Goal: Communication & Community: Answer question/provide support

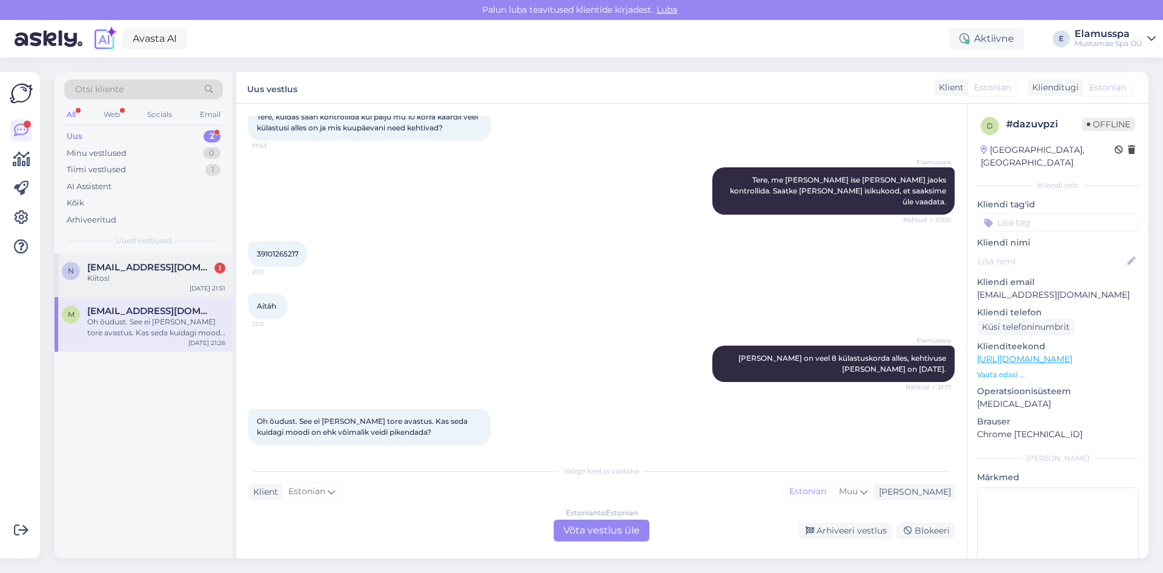
click at [191, 287] on div "n [EMAIL_ADDRESS][DOMAIN_NAME] 1 Kiitos! [DATE] 21:51" at bounding box center [144, 275] width 178 height 44
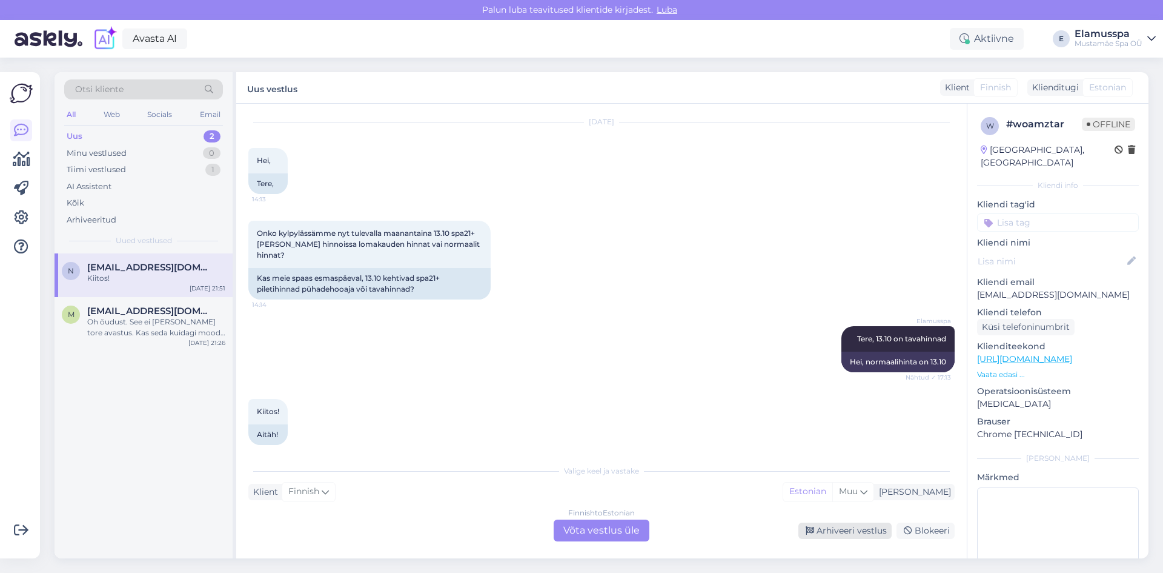
click at [824, 530] on div "Arhiveeri vestlus" at bounding box center [845, 530] width 93 height 16
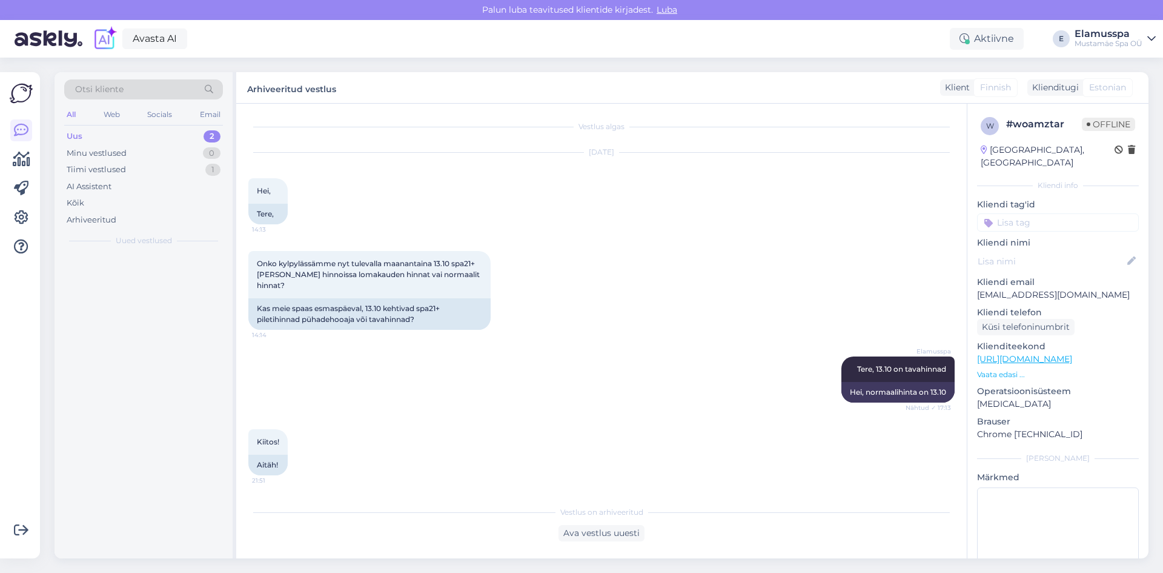
scroll to position [0, 0]
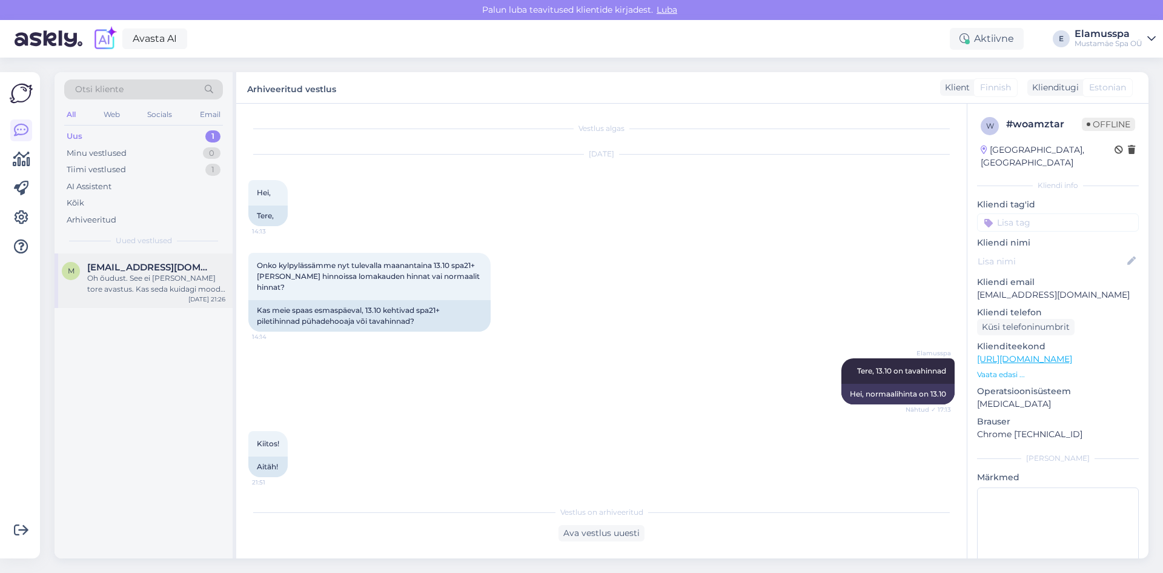
click at [178, 270] on span "[EMAIL_ADDRESS][DOMAIN_NAME]" at bounding box center [150, 267] width 126 height 11
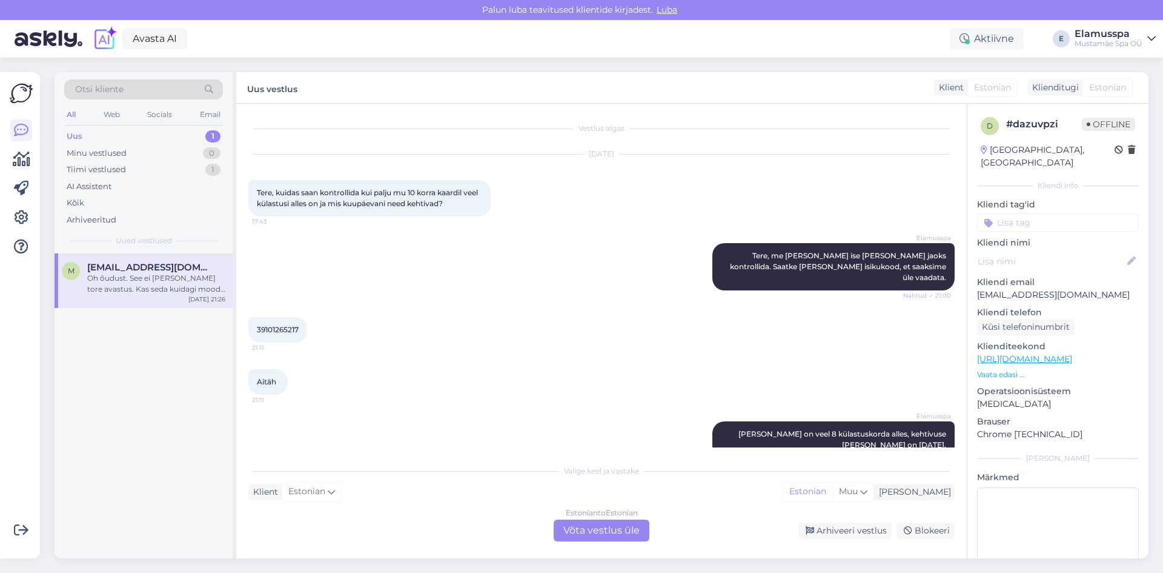
scroll to position [76, 0]
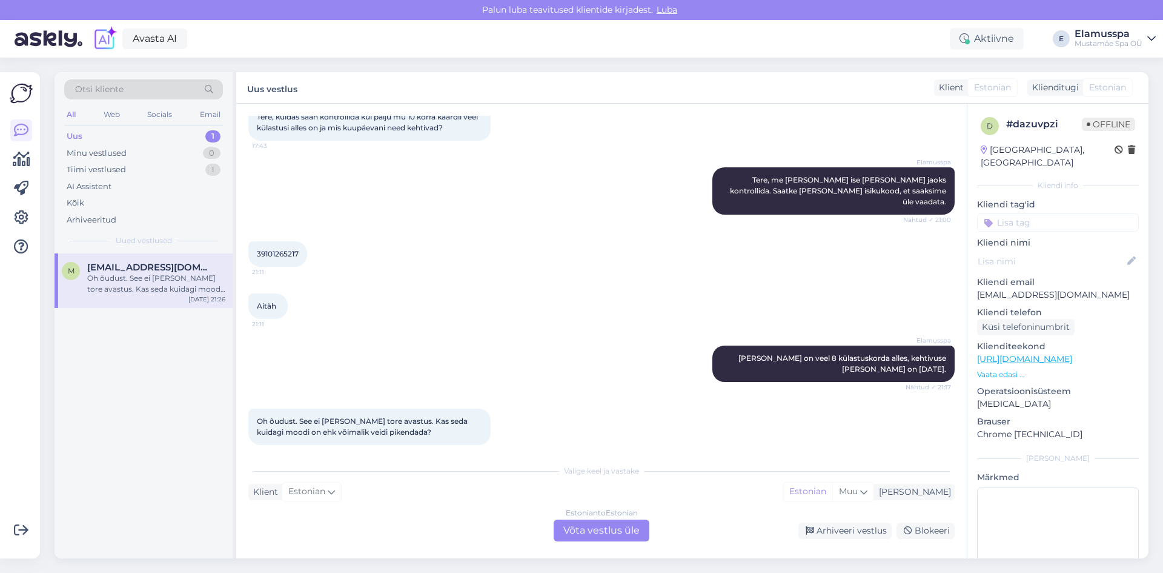
click at [599, 530] on div "Estonian to Estonian Võta vestlus üle" at bounding box center [602, 530] width 96 height 22
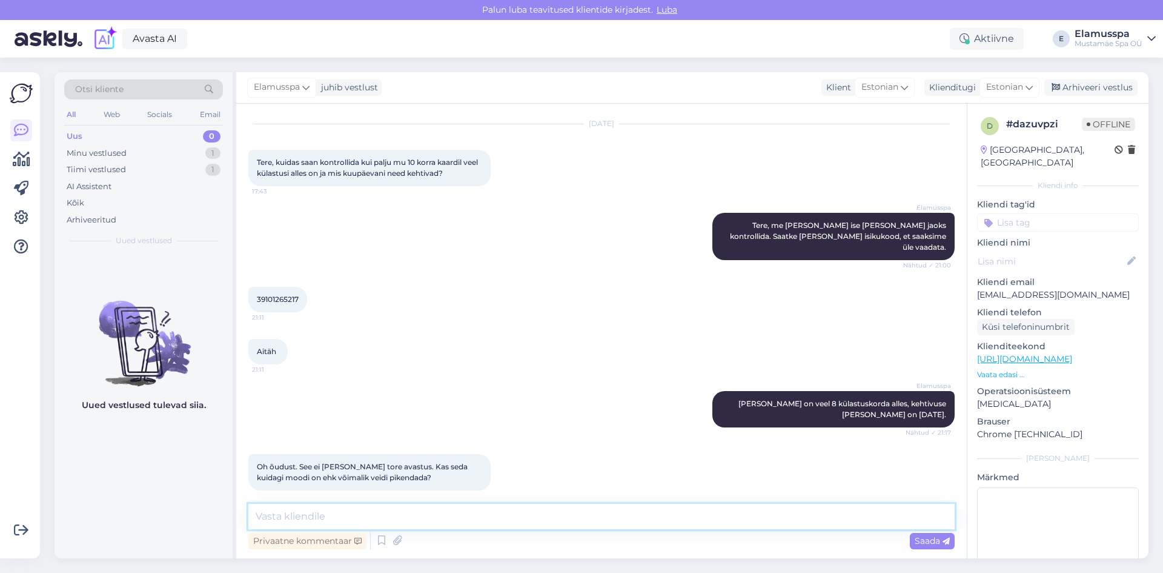
click at [461, 504] on textarea at bounding box center [601, 516] width 707 height 25
type textarea "Tere, pikendasime [PERSON_NAME] 31.10"
click at [495, 517] on textarea "Tere, pikendasime [PERSON_NAME] 31.10" at bounding box center [601, 516] width 707 height 25
click at [919, 539] on span "Saada" at bounding box center [932, 540] width 35 height 11
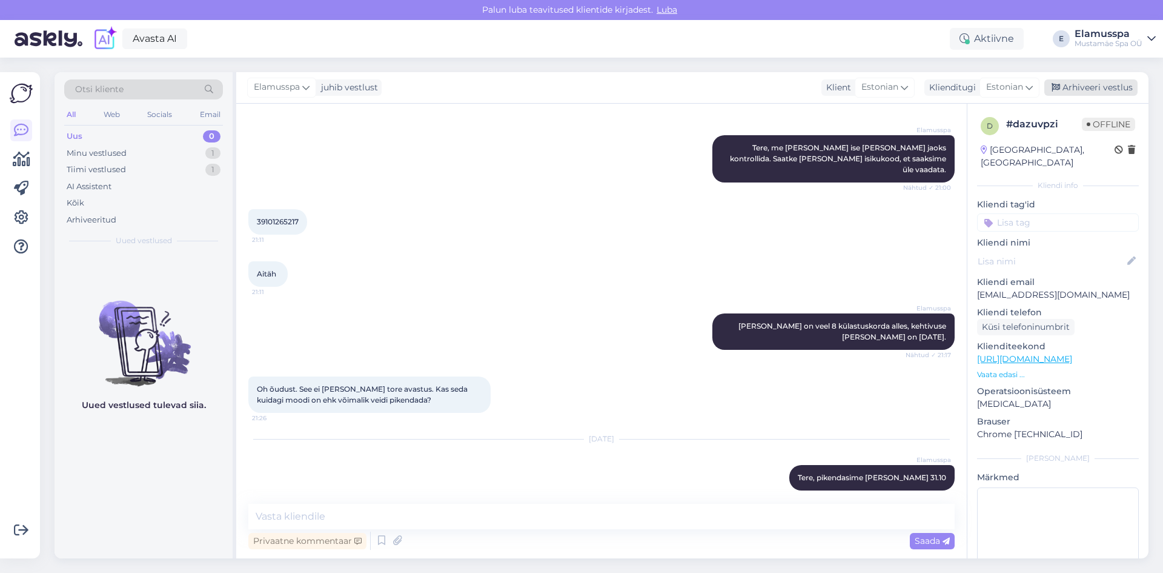
click at [1100, 91] on div "Arhiveeri vestlus" at bounding box center [1091, 87] width 93 height 16
